Goal: Entertainment & Leisure: Browse casually

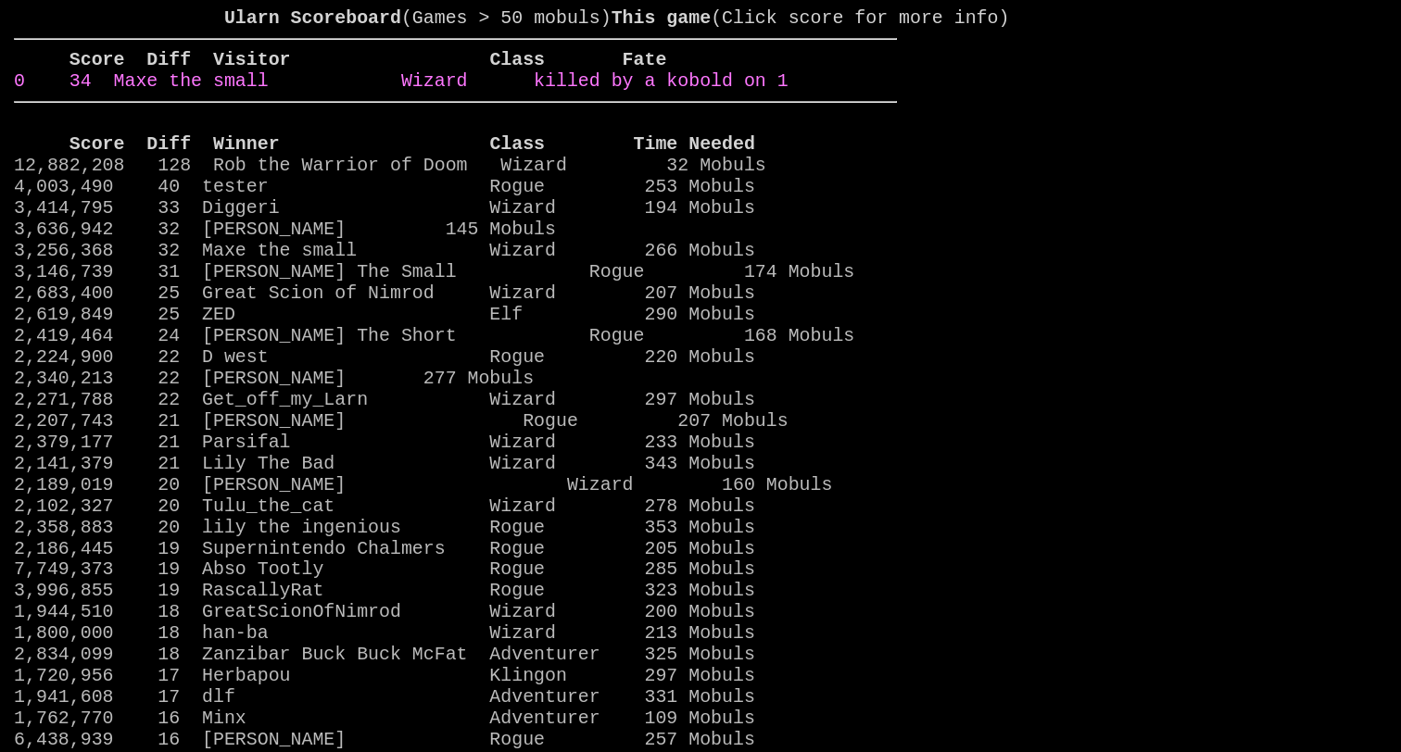
click at [691, 92] on link "0 34 Maxe the small Wizard killed by a kobold on 1" at bounding box center [401, 80] width 774 height 21
